Goal: Check status

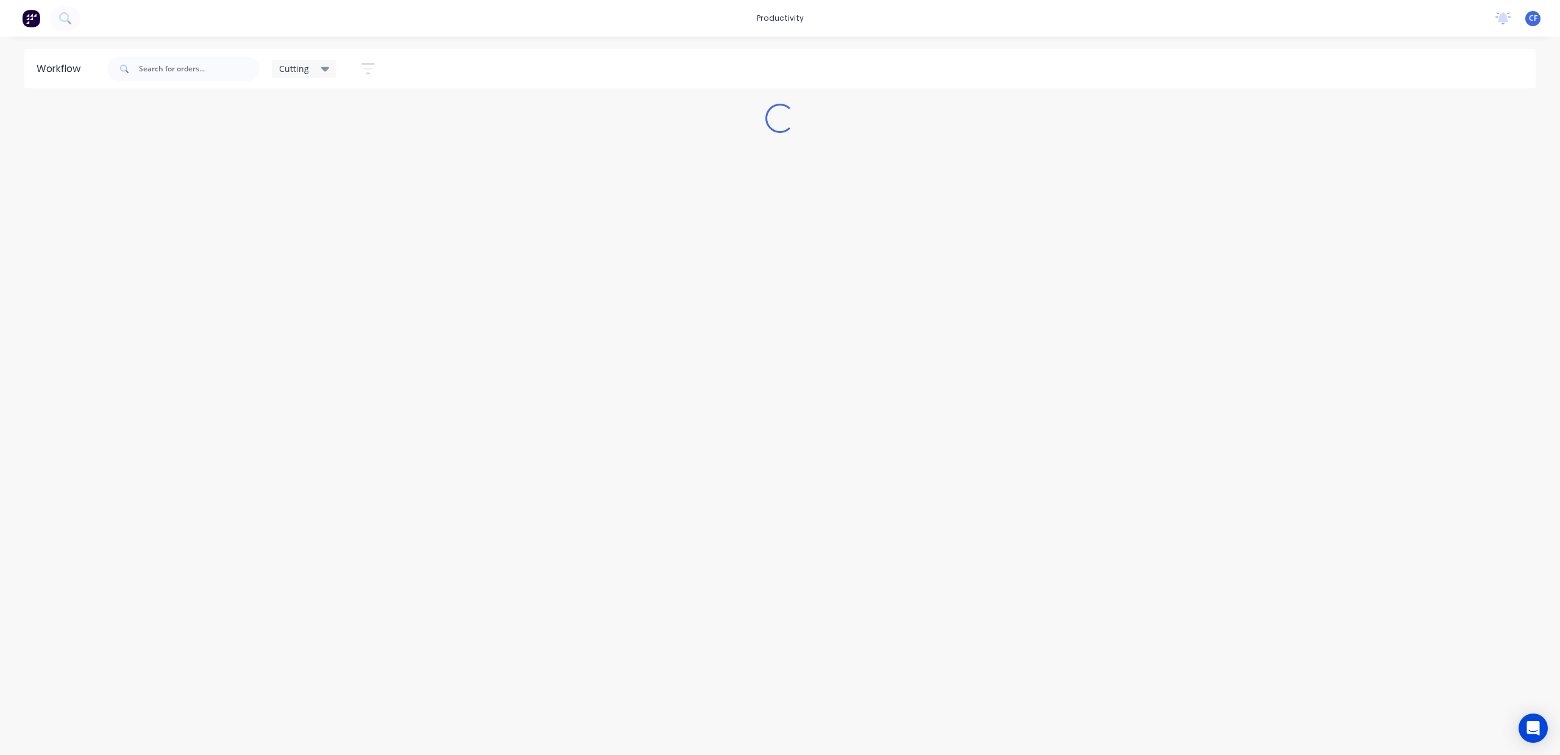
click at [322, 62] on icon at bounding box center [325, 68] width 9 height 13
click at [298, 157] on button "None" at bounding box center [346, 159] width 130 height 14
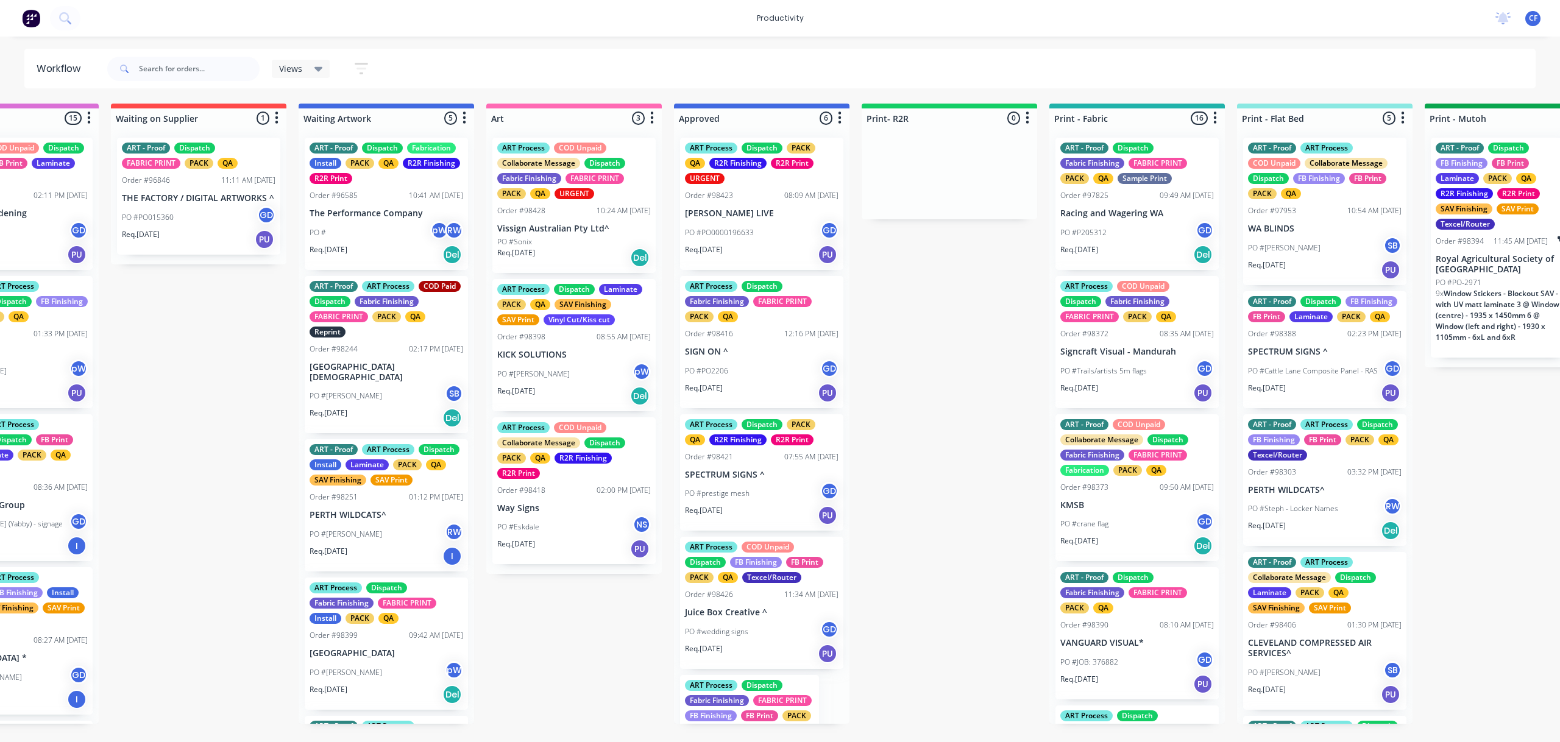
scroll to position [0, 676]
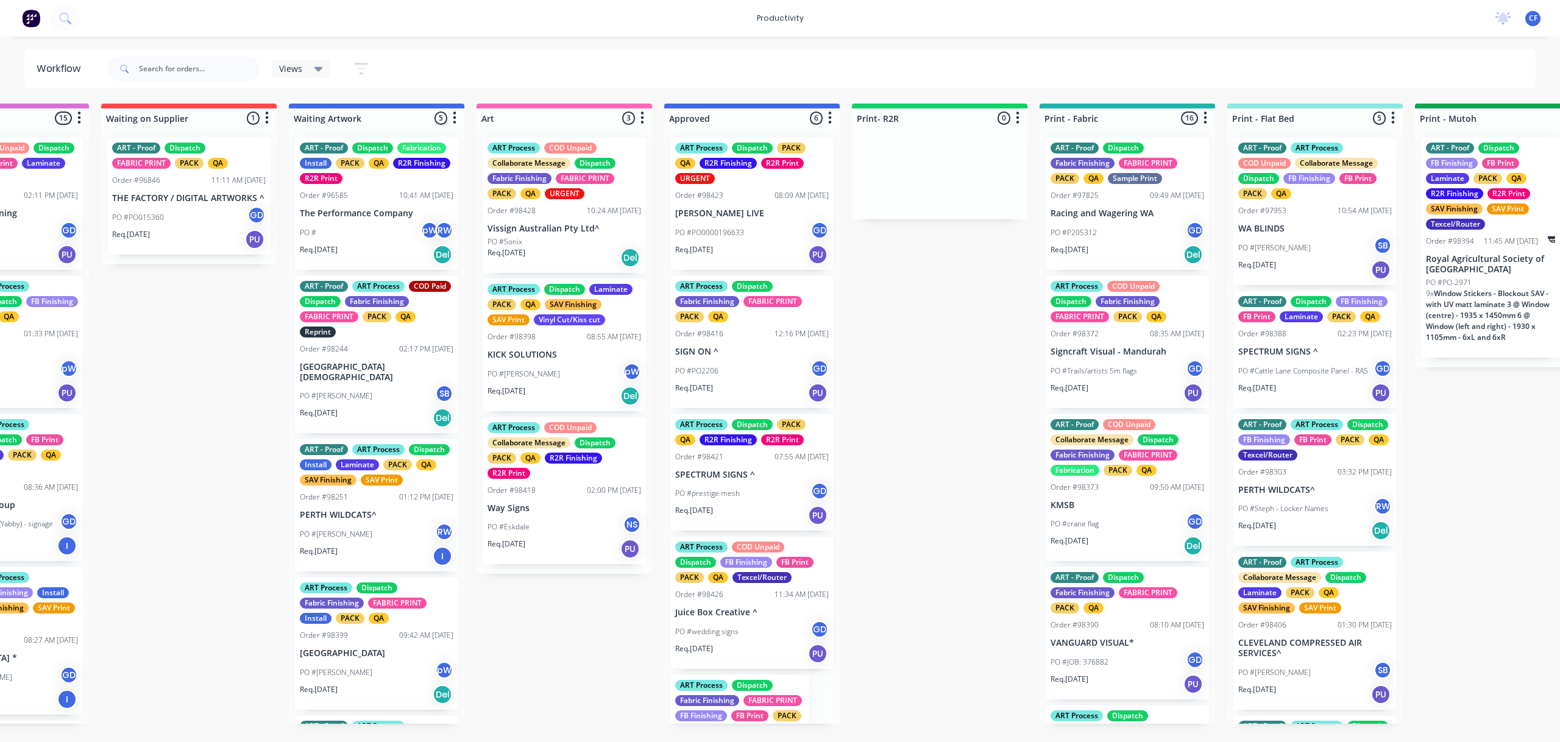
click at [731, 218] on p "[PERSON_NAME] LIVE" at bounding box center [752, 213] width 154 height 10
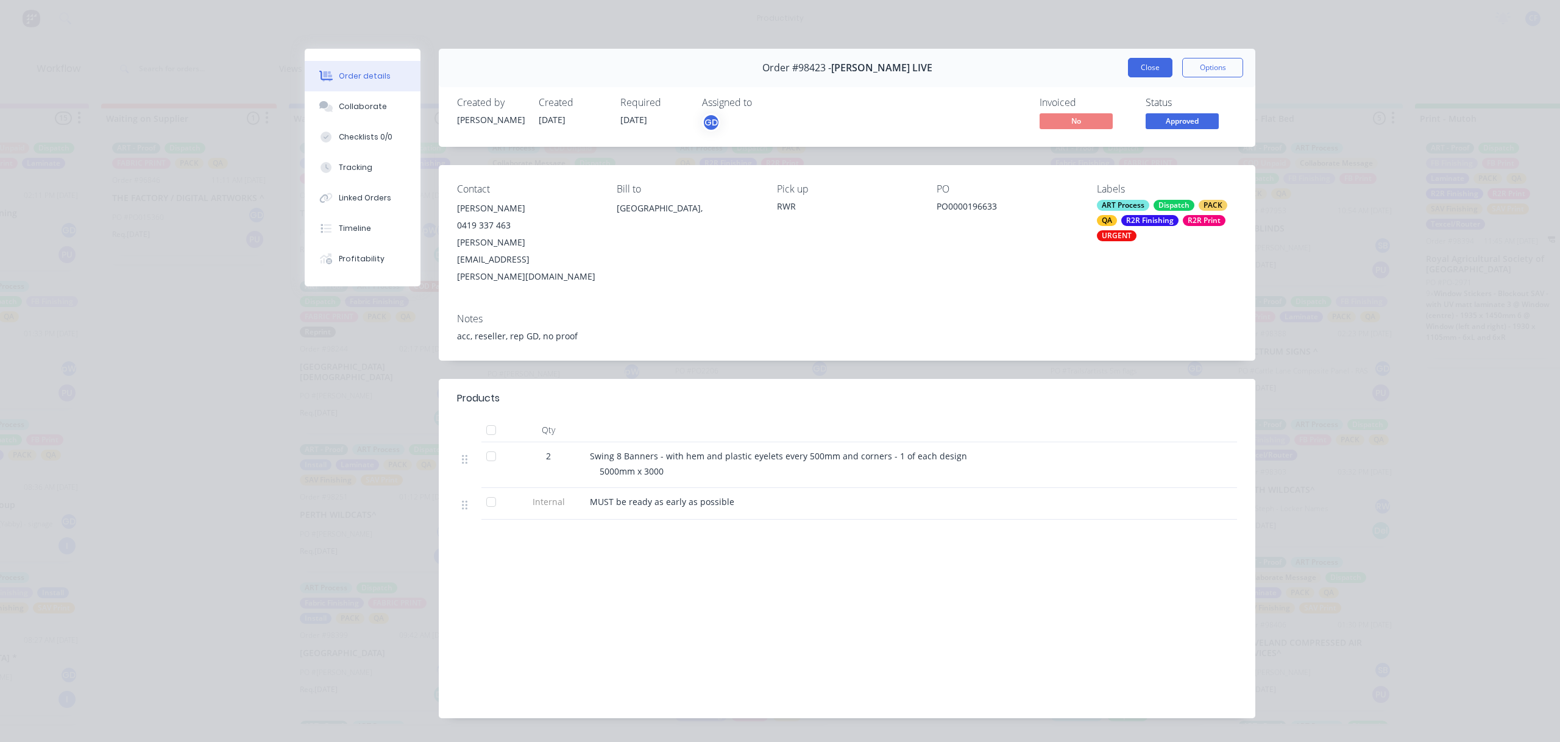
click at [1148, 65] on button "Close" at bounding box center [1150, 68] width 44 height 20
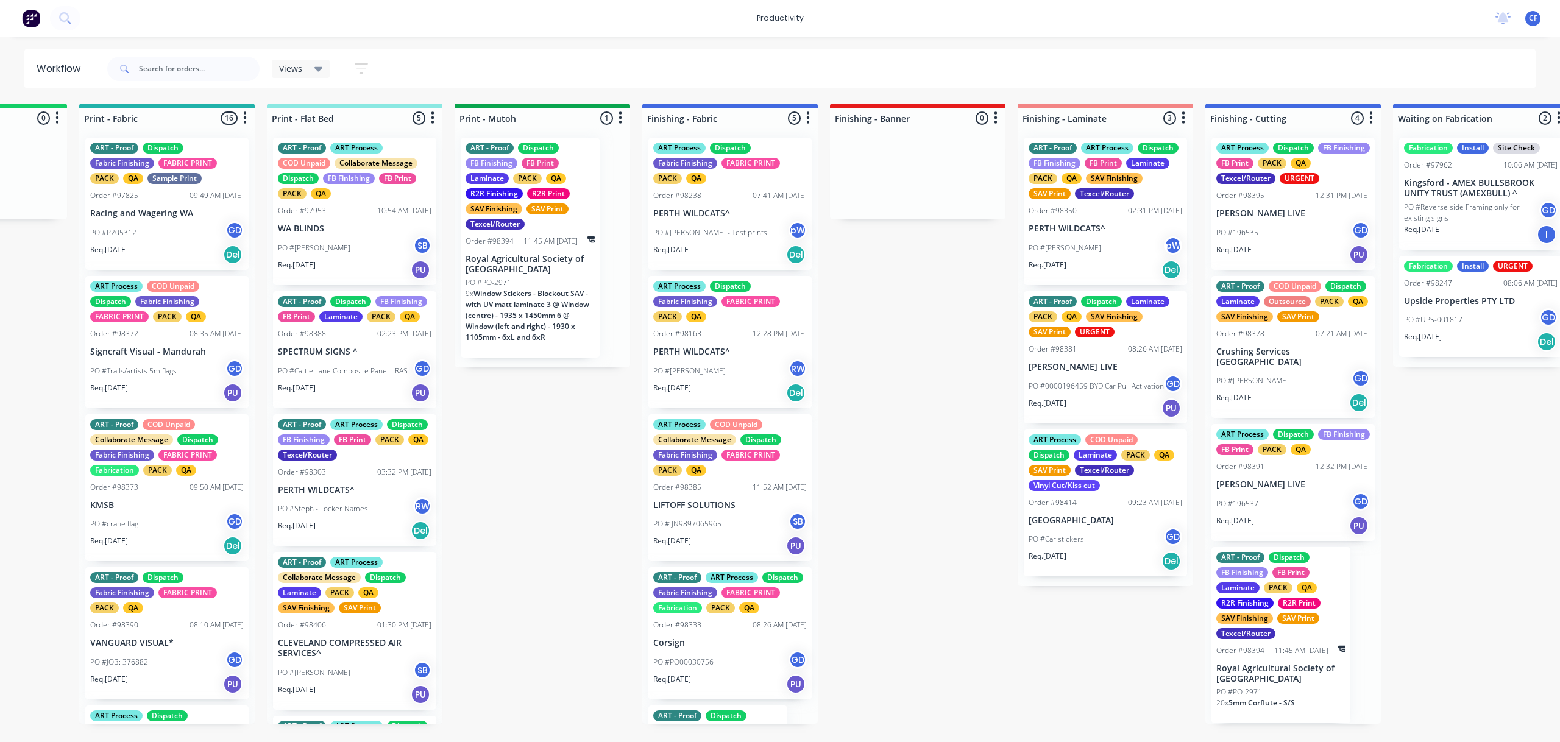
scroll to position [0, 1649]
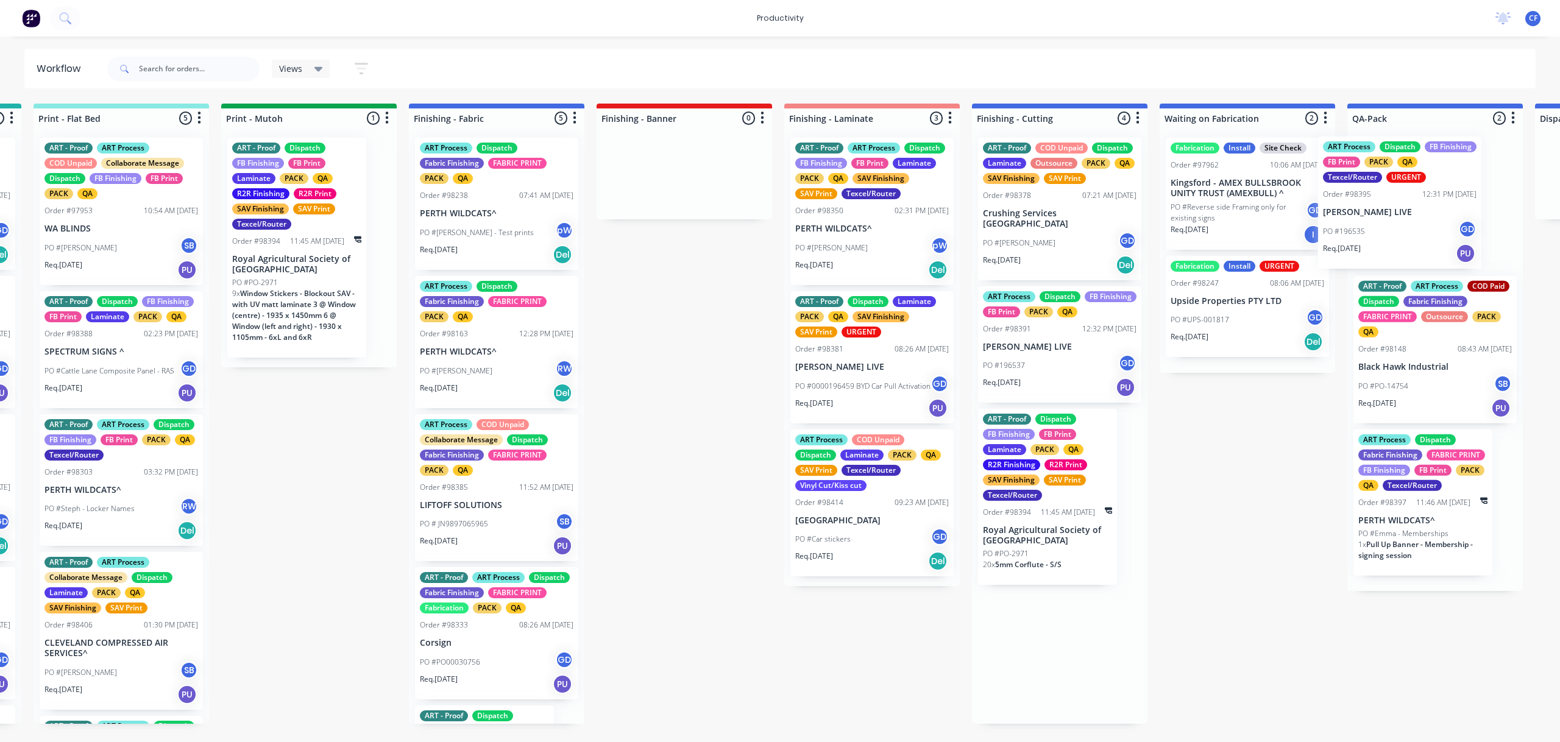
drag, startPoint x: 1258, startPoint y: 232, endPoint x: 1380, endPoint y: 230, distance: 122.5
click at [1380, 230] on div "Submitted 13 Sort By Created date Required date Order number Customer name Most…" at bounding box center [463, 414] width 4684 height 620
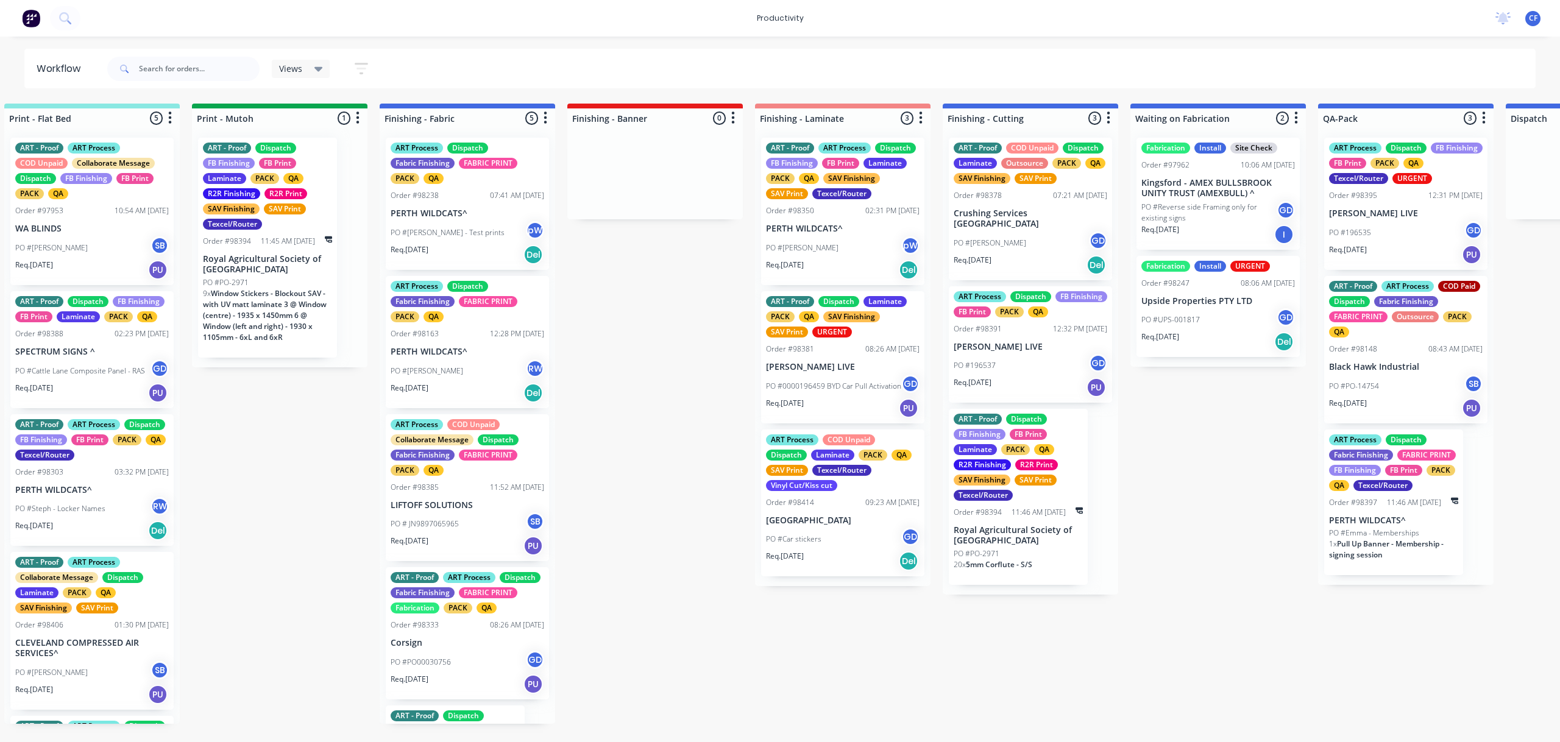
click at [1006, 354] on div "PO #196537 GD" at bounding box center [1031, 365] width 154 height 23
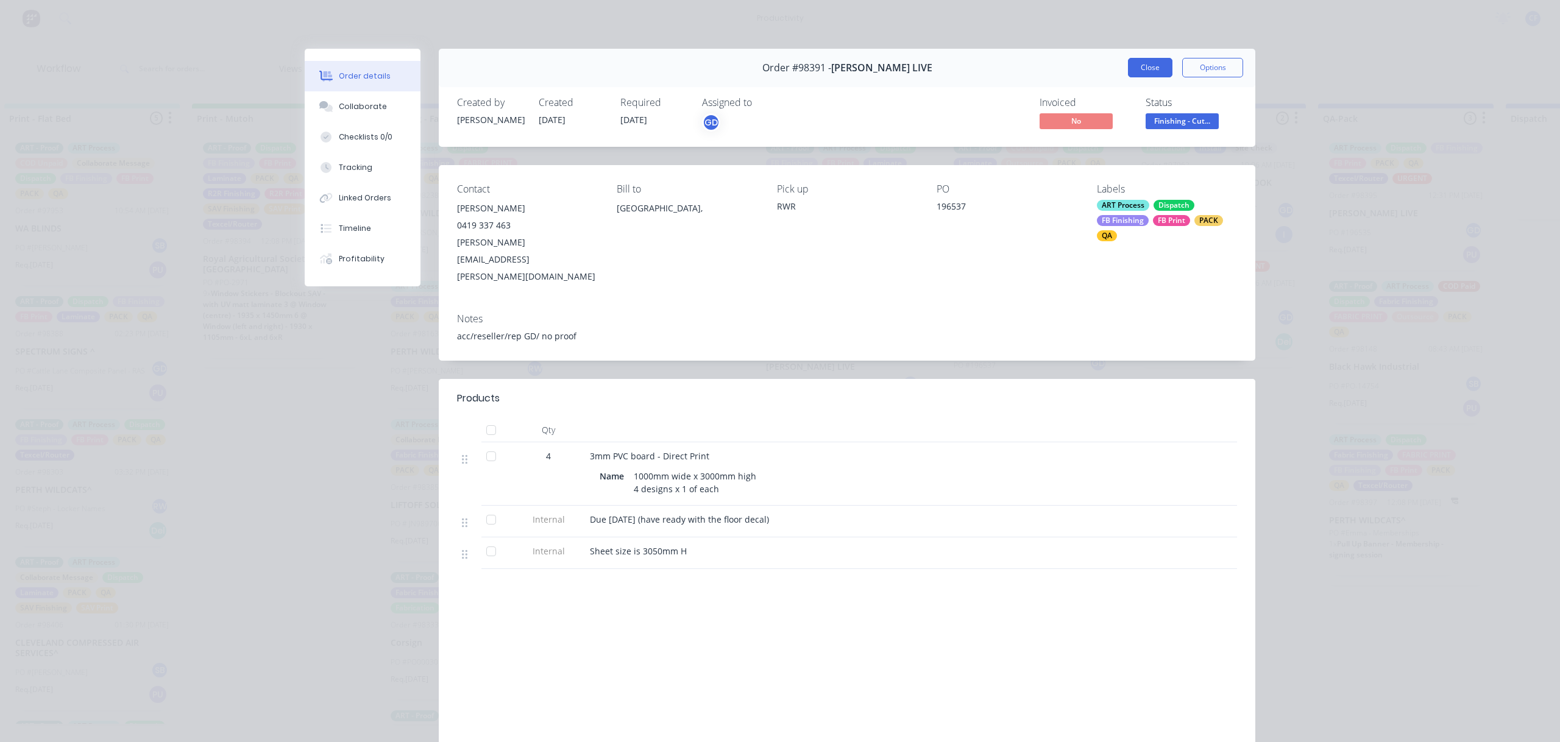
click at [1129, 59] on button "Close" at bounding box center [1150, 68] width 44 height 20
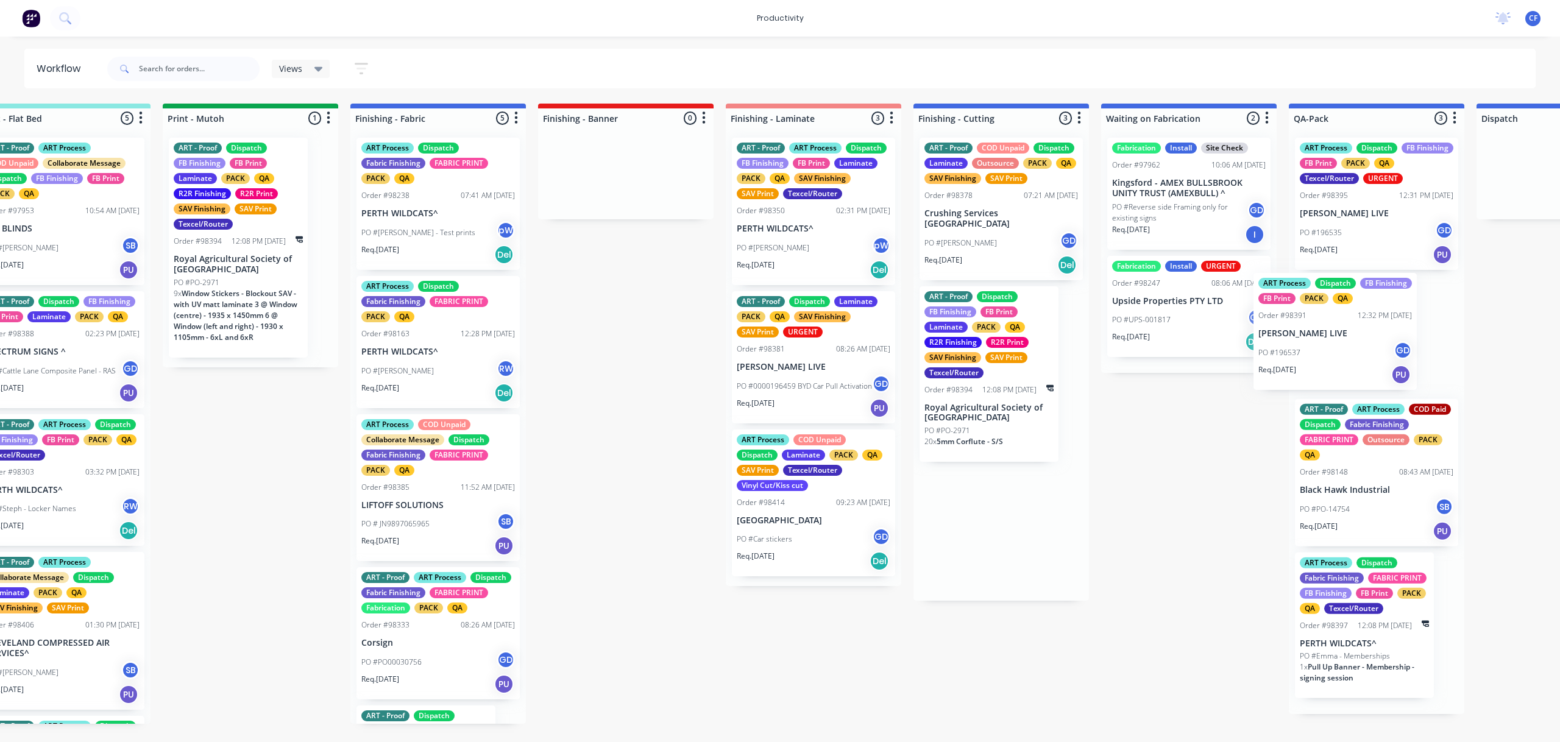
scroll to position [0, 2007]
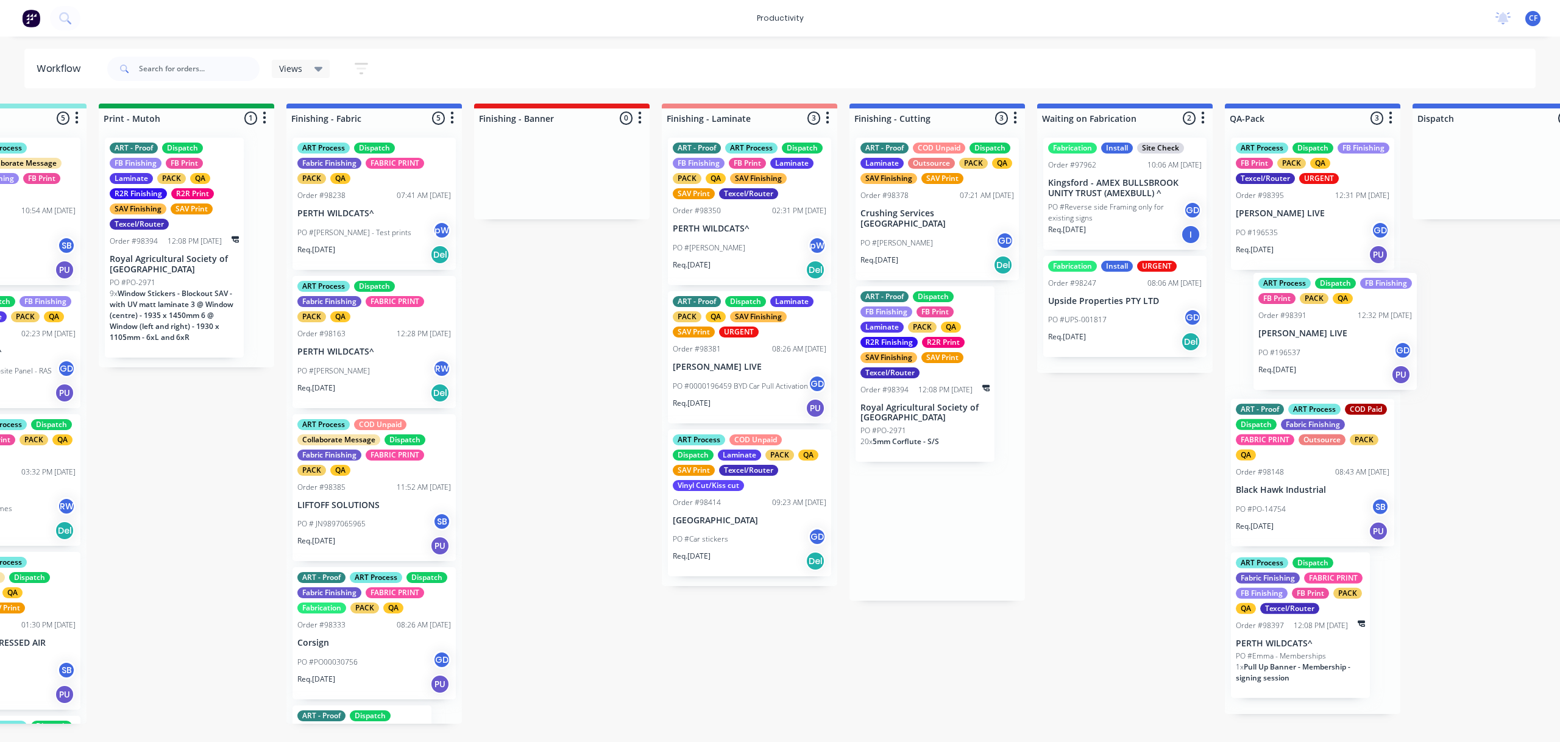
drag, startPoint x: 993, startPoint y: 335, endPoint x: 1287, endPoint y: 321, distance: 294.1
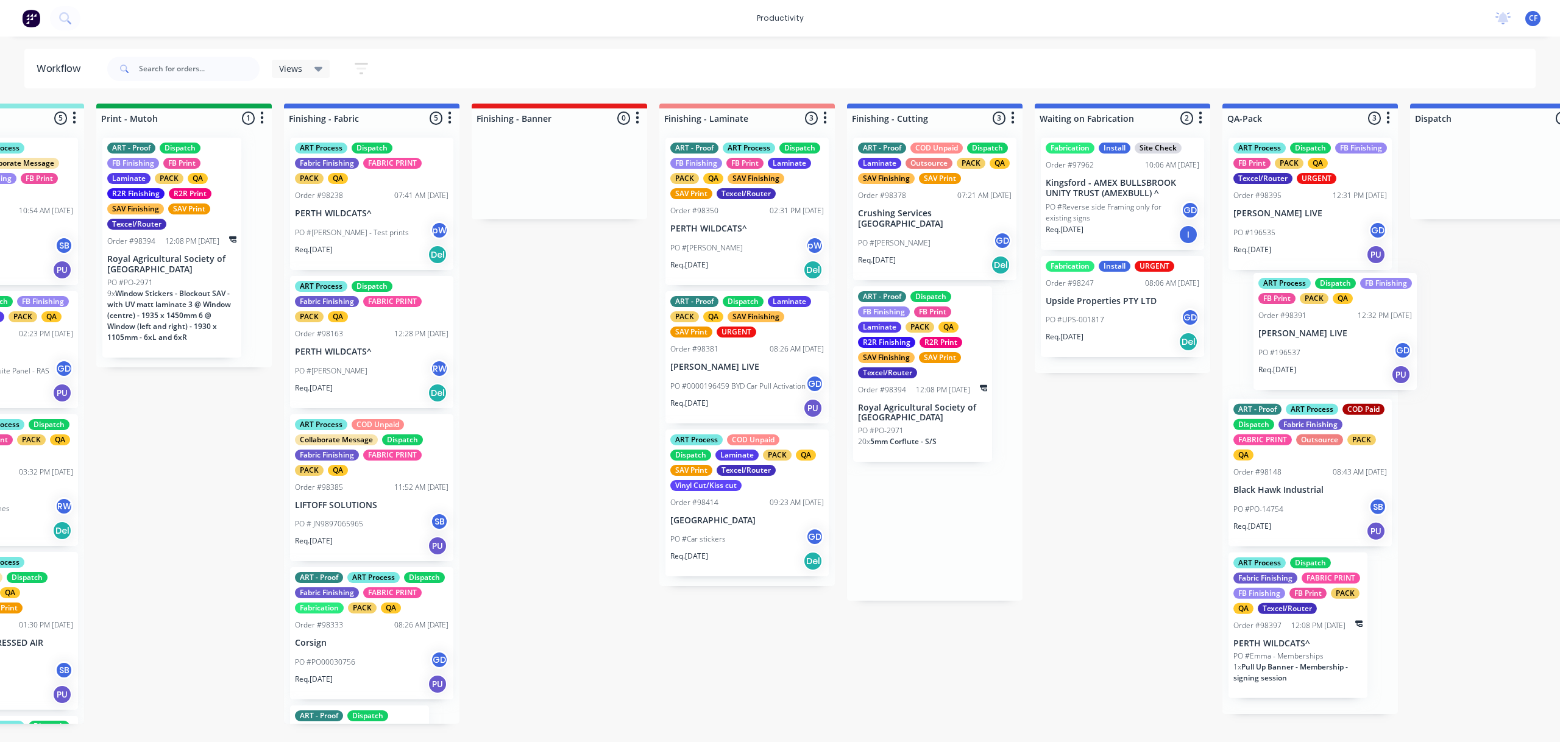
click at [1302, 329] on div "Submitted 13 Sort By Created date Required date Order number Customer name Most…" at bounding box center [338, 414] width 4684 height 620
